Goal: Transaction & Acquisition: Purchase product/service

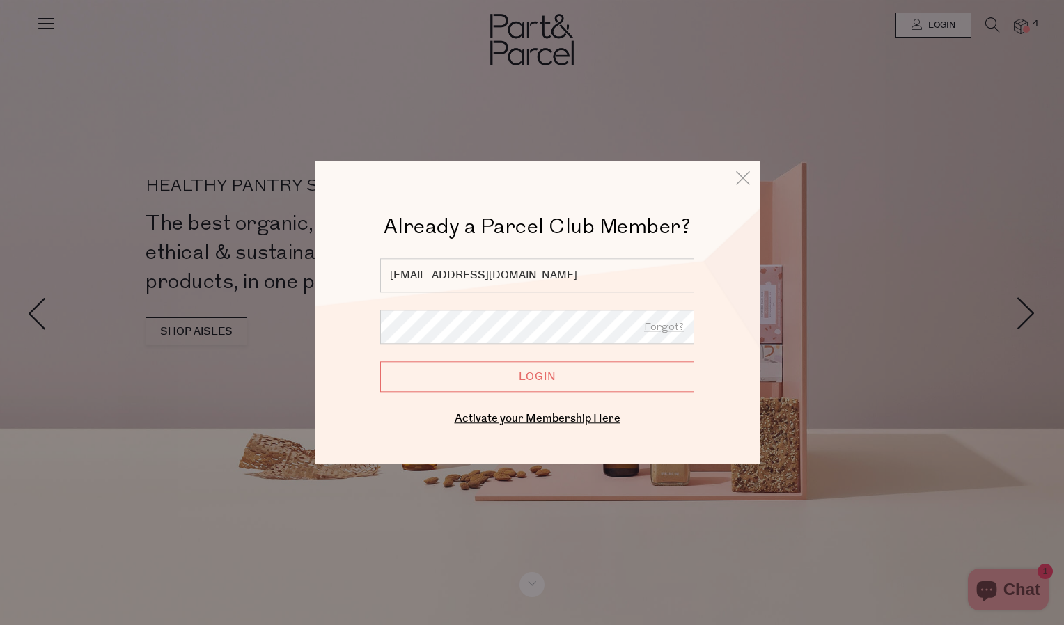
click at [584, 372] on input "Login" at bounding box center [537, 377] width 314 height 31
click at [551, 375] on input "Login" at bounding box center [537, 377] width 314 height 31
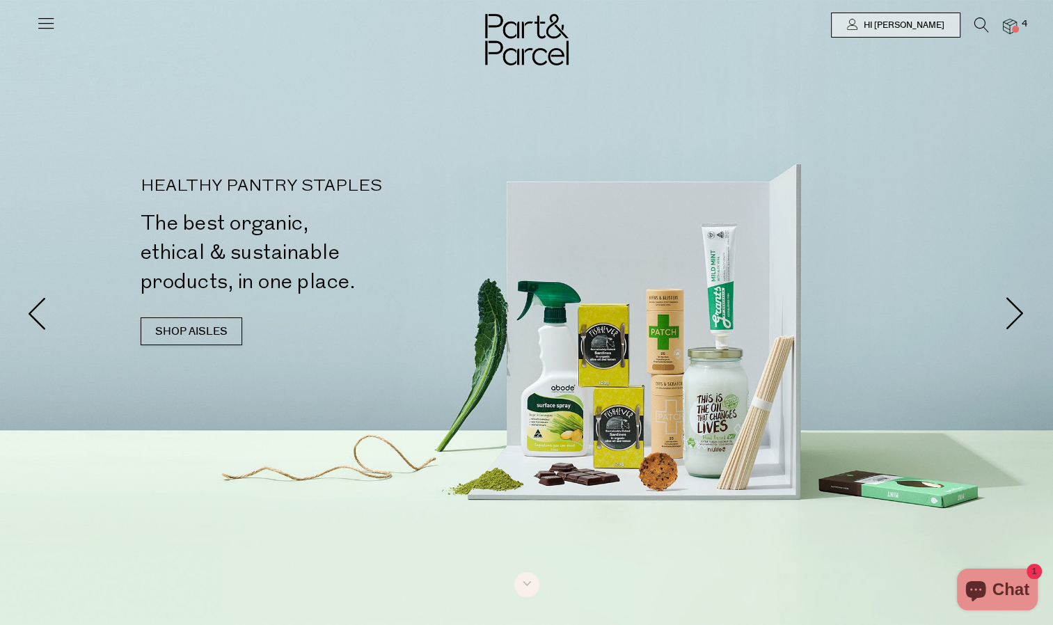
click at [1010, 24] on img at bounding box center [1010, 27] width 14 height 16
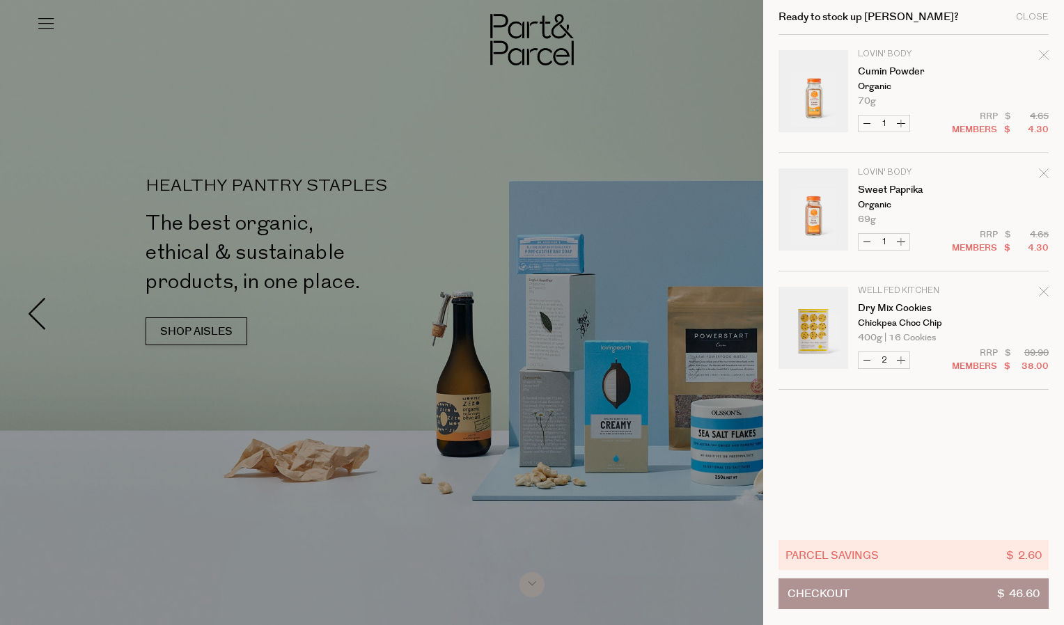
click at [900, 125] on button "Increase Cumin Powder" at bounding box center [901, 124] width 17 height 16
type input "2"
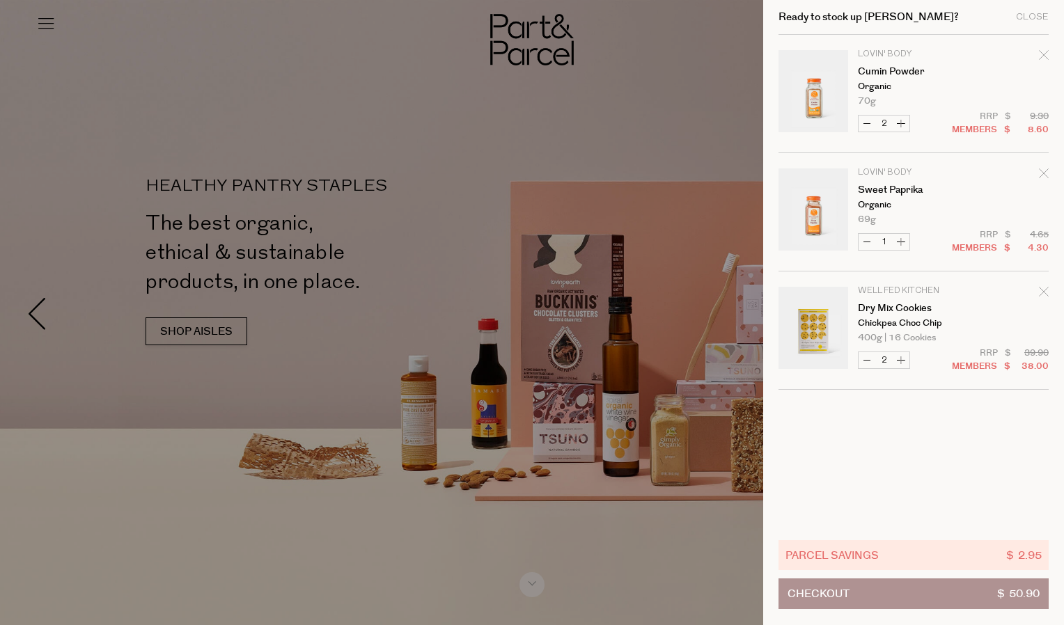
click at [868, 359] on button "Decrease Dry Mix Cookies" at bounding box center [867, 360] width 17 height 16
type input "1"
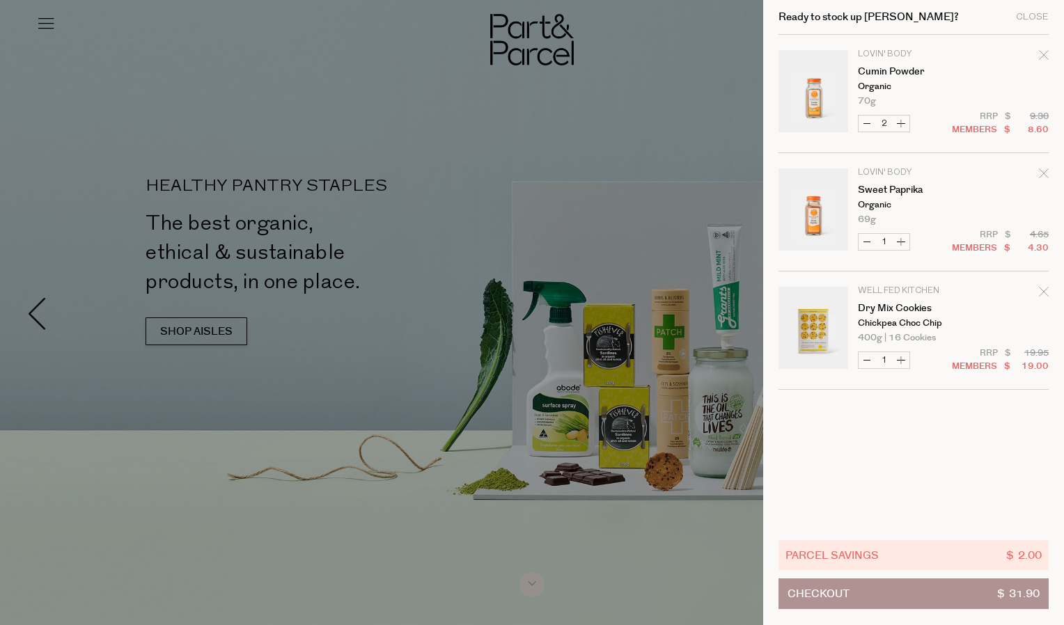
click at [708, 104] on div at bounding box center [532, 312] width 1064 height 625
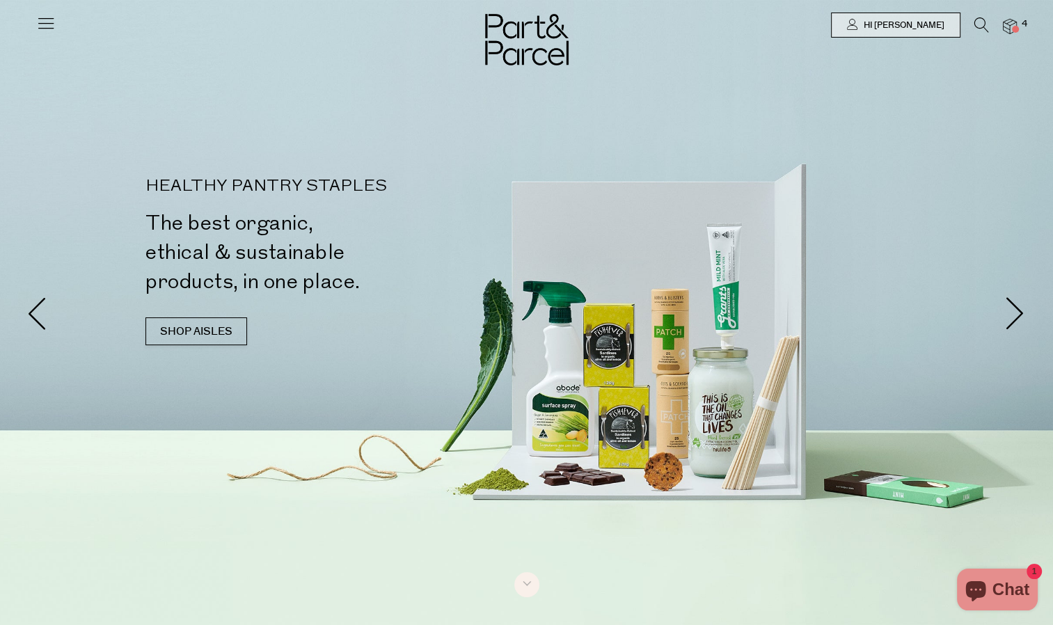
click at [980, 22] on icon at bounding box center [982, 24] width 15 height 15
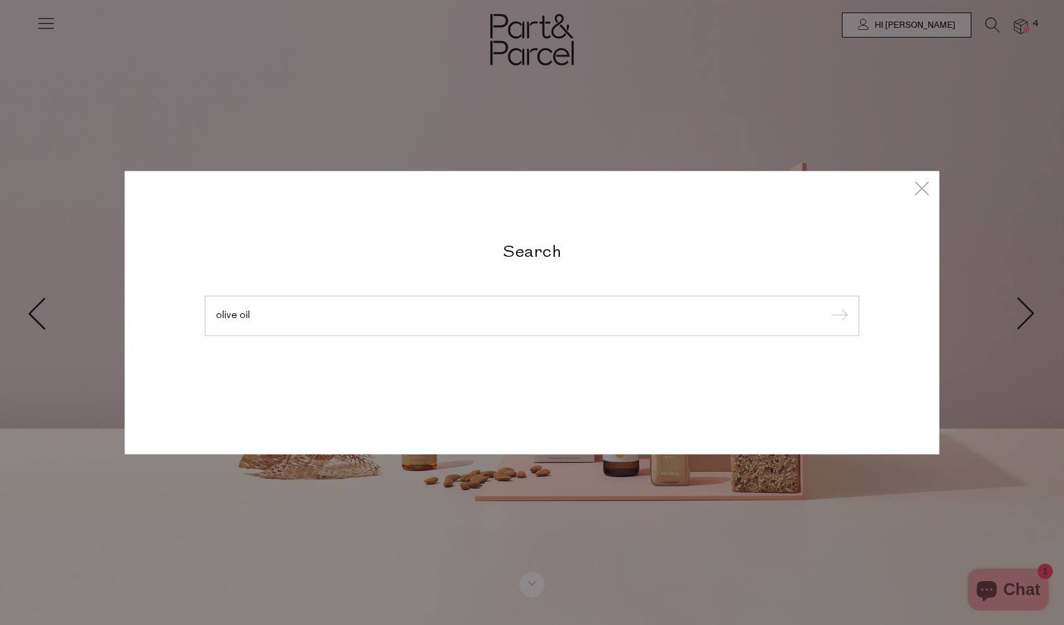
type input "olive oil"
click at [827, 306] on input "submit" at bounding box center [837, 316] width 21 height 21
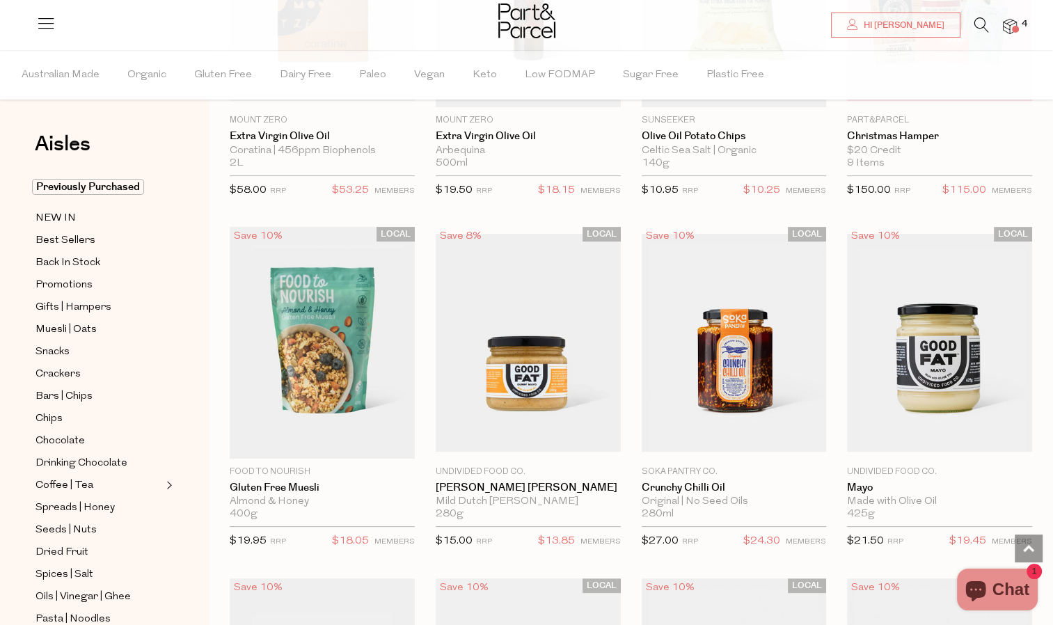
scroll to position [258, 0]
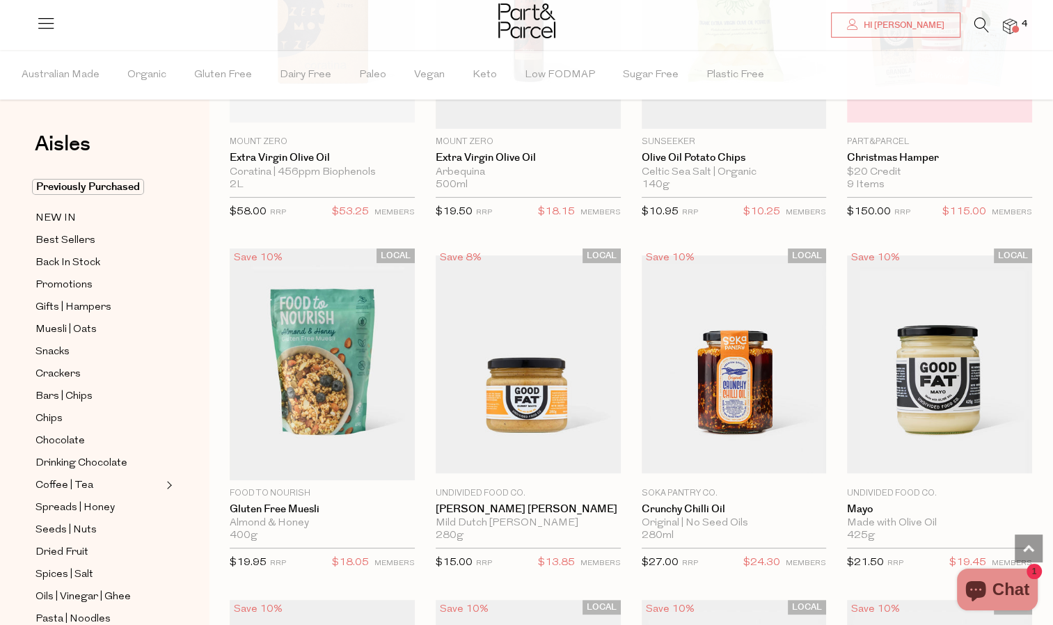
click at [1011, 26] on img at bounding box center [1010, 27] width 14 height 16
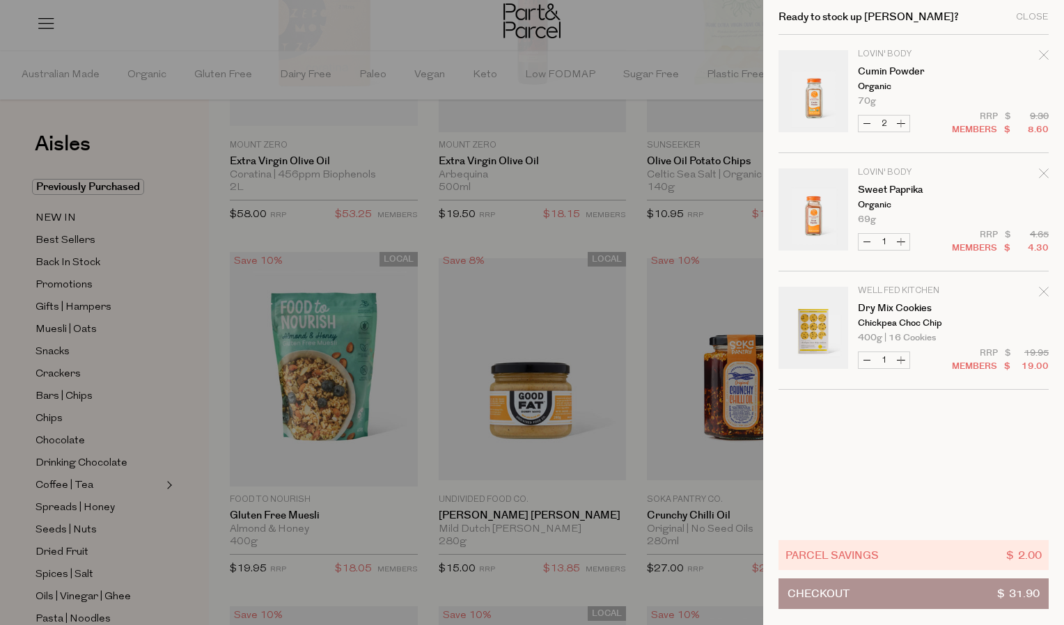
click at [125, 27] on div at bounding box center [532, 312] width 1064 height 625
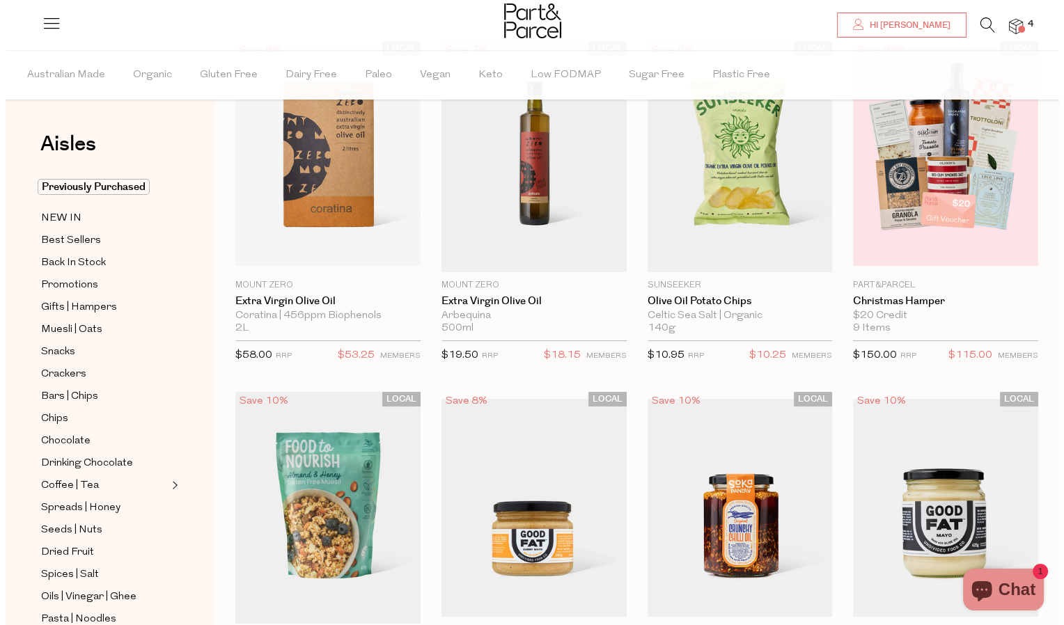
scroll to position [127, 0]
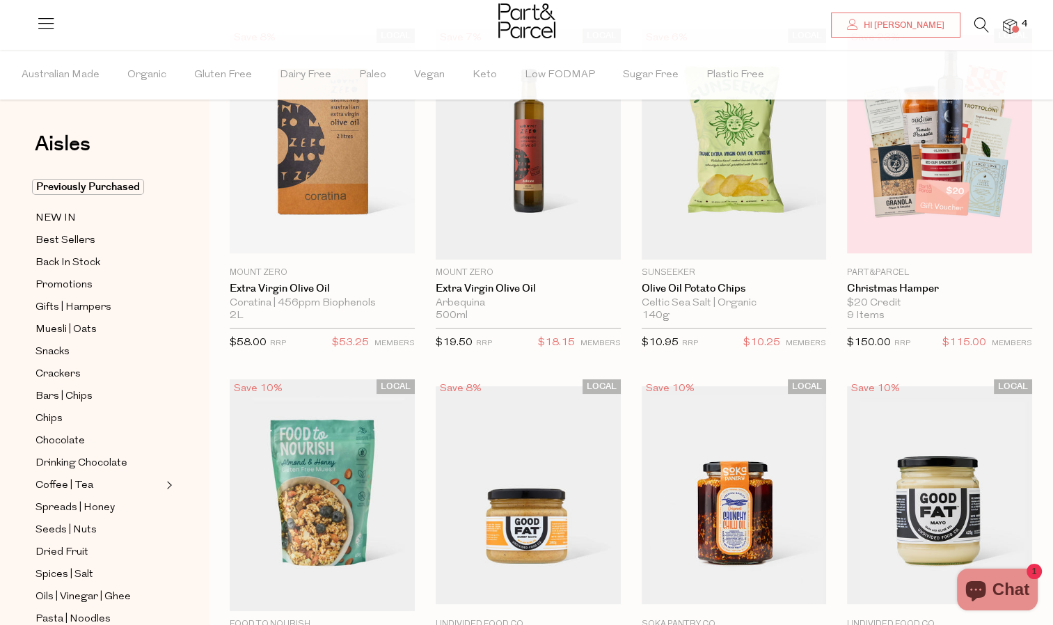
click at [1014, 26] on span at bounding box center [1015, 29] width 7 height 7
